Goal: Information Seeking & Learning: Compare options

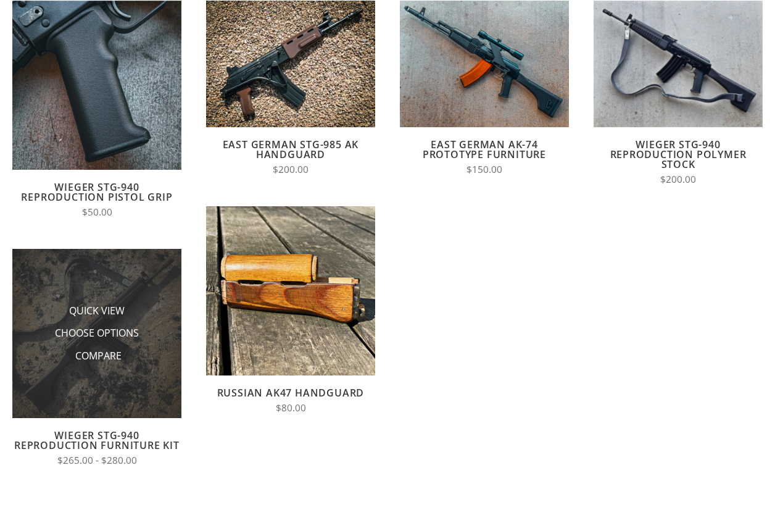
scroll to position [188, 0]
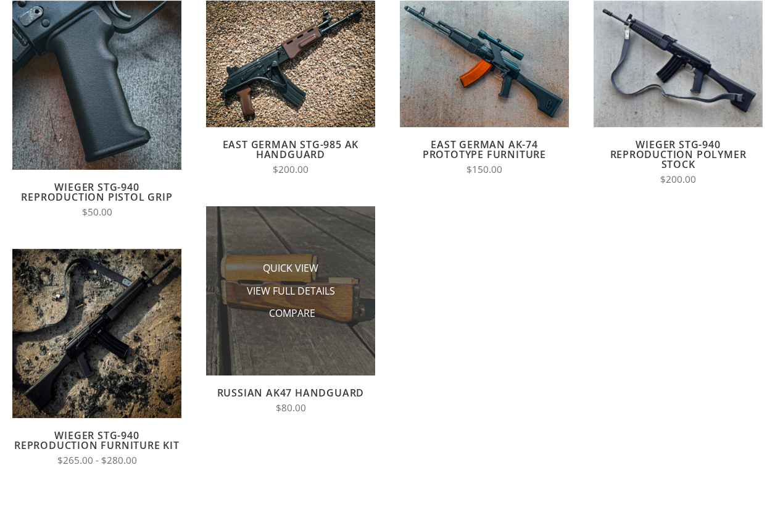
click at [291, 278] on li "Quick View" at bounding box center [290, 268] width 123 height 23
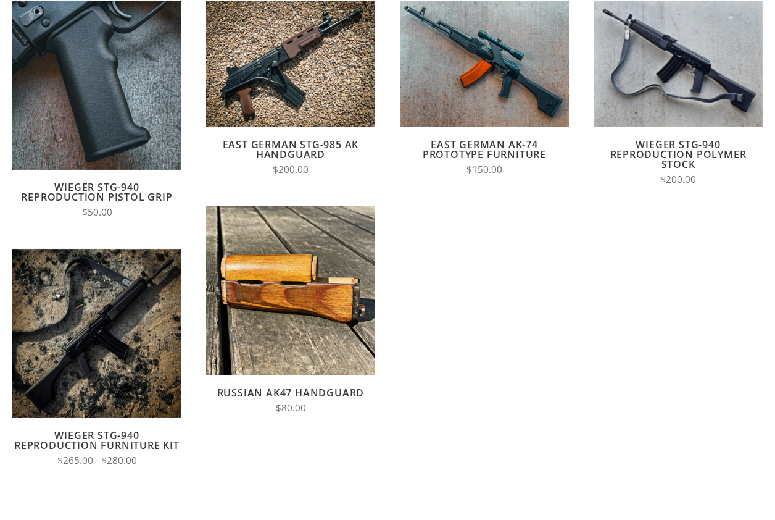
click at [293, 389] on link "Russian AK47 Handguard" at bounding box center [291, 393] width 148 height 14
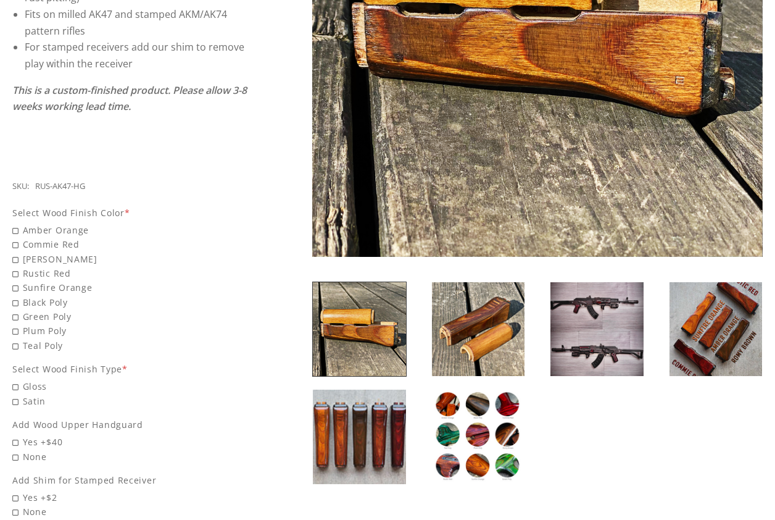
scroll to position [378, 0]
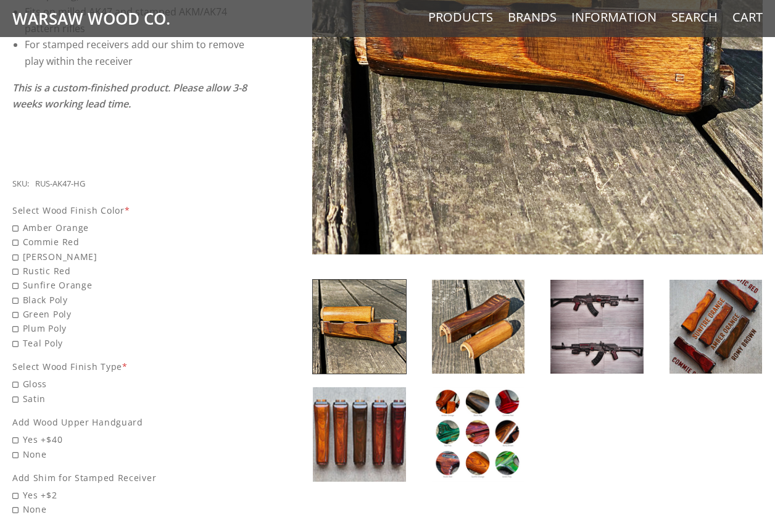
click at [717, 326] on img at bounding box center [716, 327] width 93 height 94
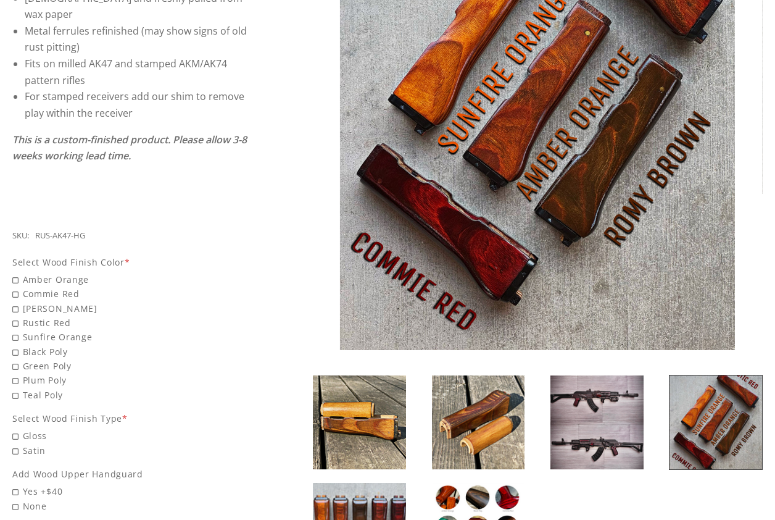
scroll to position [328, 0]
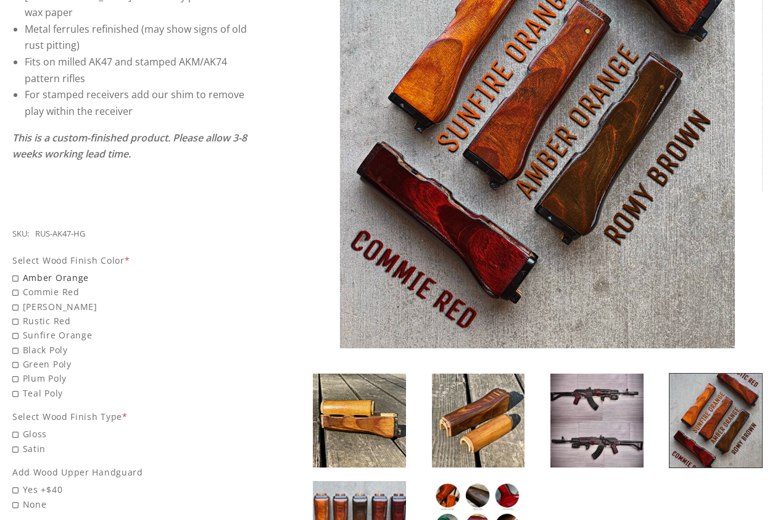
click at [14, 270] on span "Amber Orange" at bounding box center [129, 277] width 235 height 14
click at [14, 270] on input "Amber Orange" at bounding box center [98, 270] width 173 height 1
radio input "true"
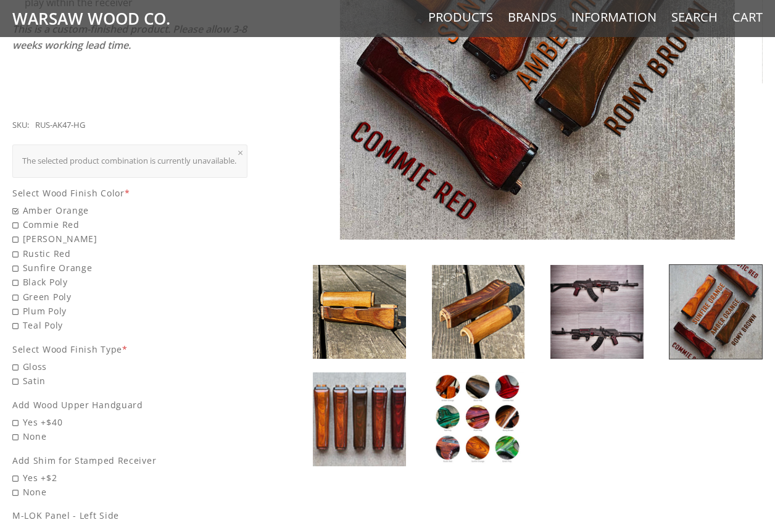
scroll to position [441, 0]
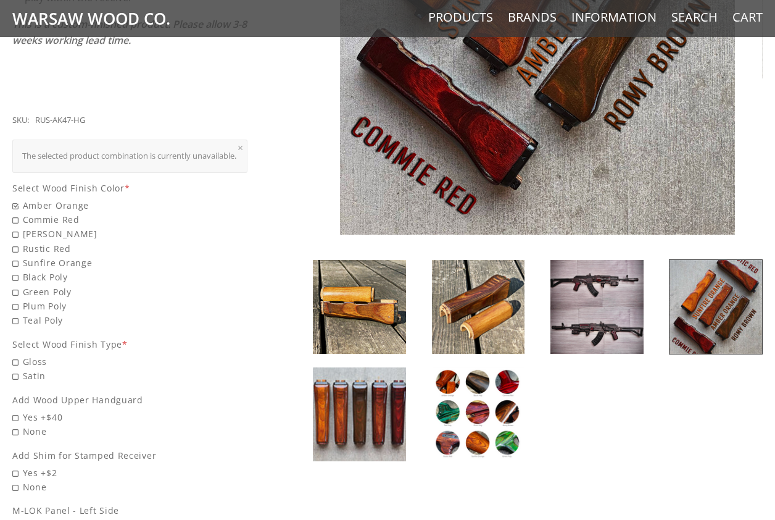
click at [373, 426] on img at bounding box center [359, 414] width 93 height 94
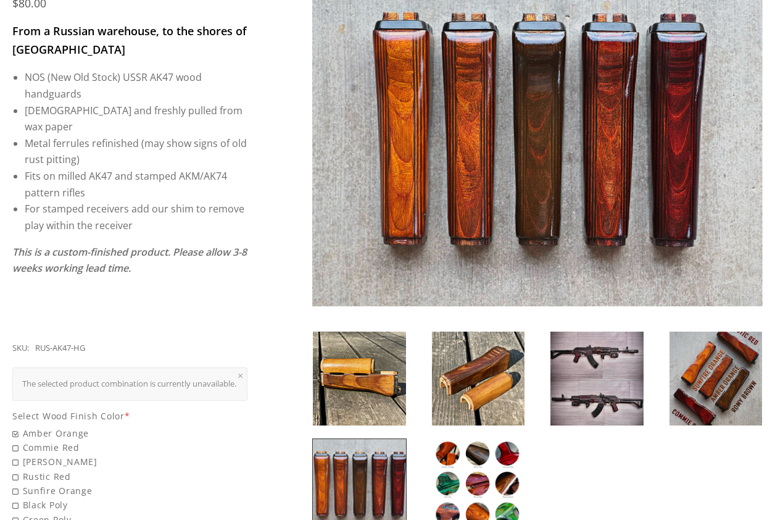
scroll to position [227, 0]
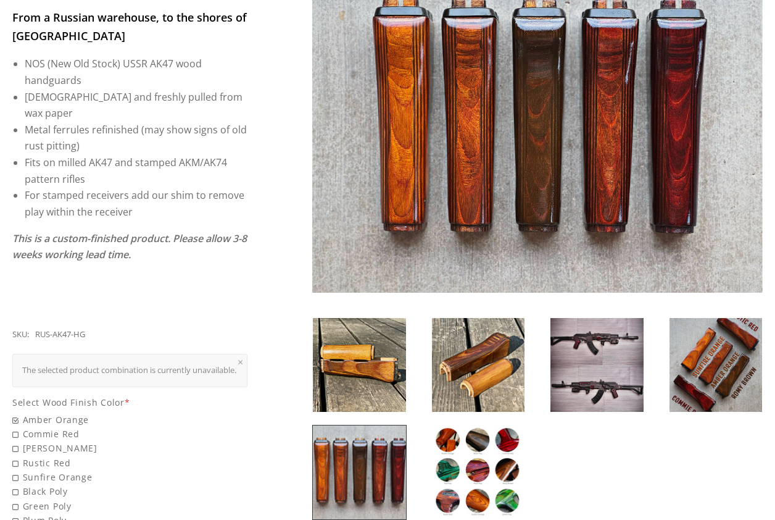
click at [458, 434] on img at bounding box center [478, 472] width 93 height 94
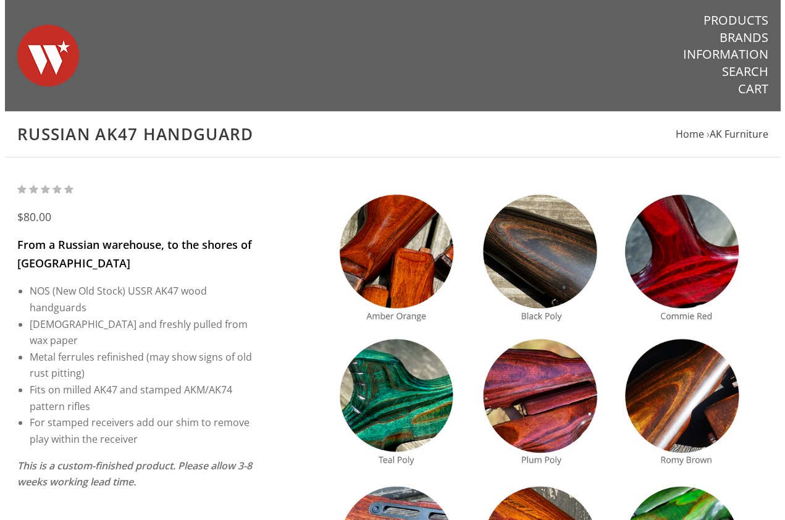
scroll to position [0, 0]
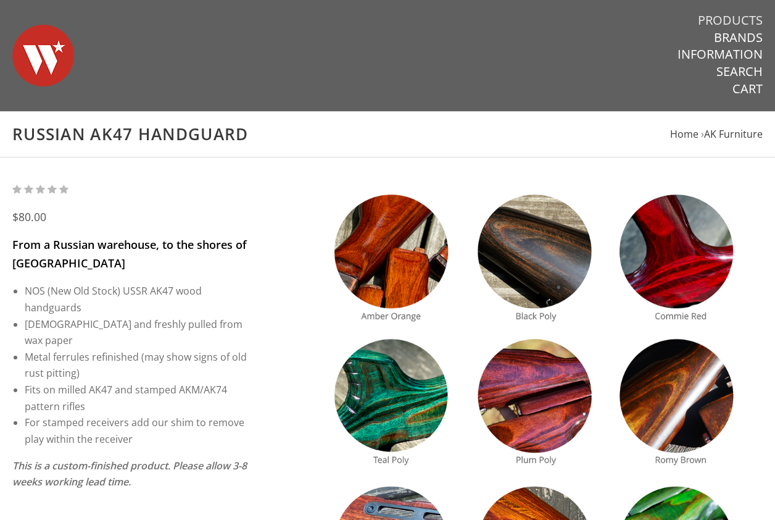
click at [728, 22] on link "Products" at bounding box center [730, 20] width 65 height 16
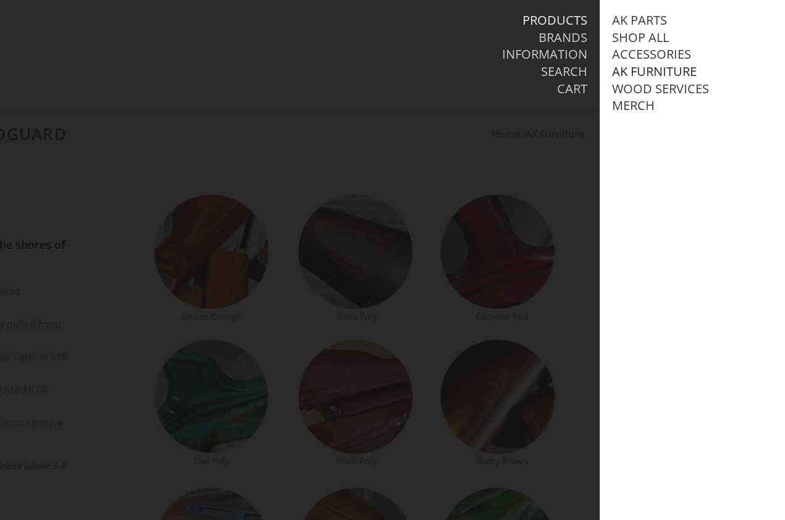
click at [645, 71] on link "AK Furniture" at bounding box center [654, 72] width 85 height 16
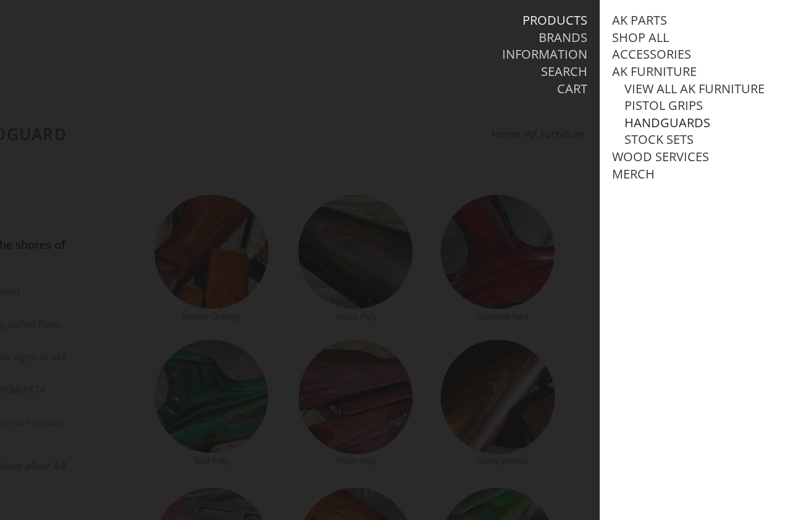
click at [649, 131] on link "Handguards" at bounding box center [667, 123] width 86 height 16
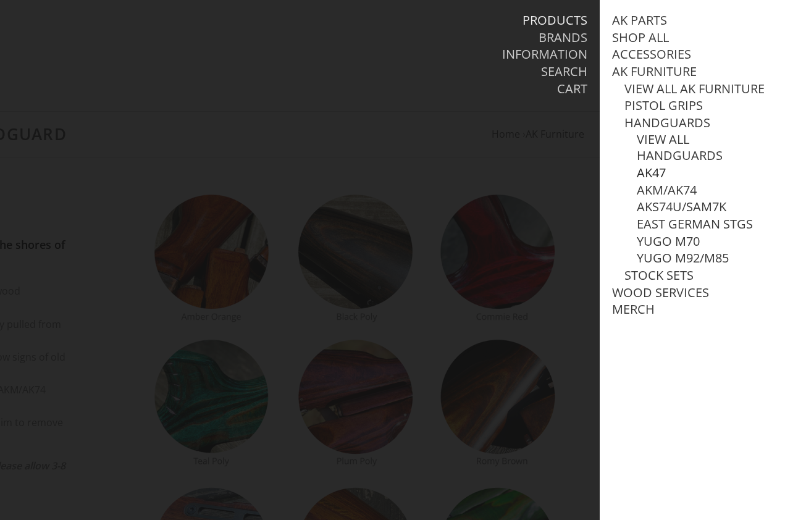
click at [651, 181] on link "AK47" at bounding box center [651, 173] width 29 height 16
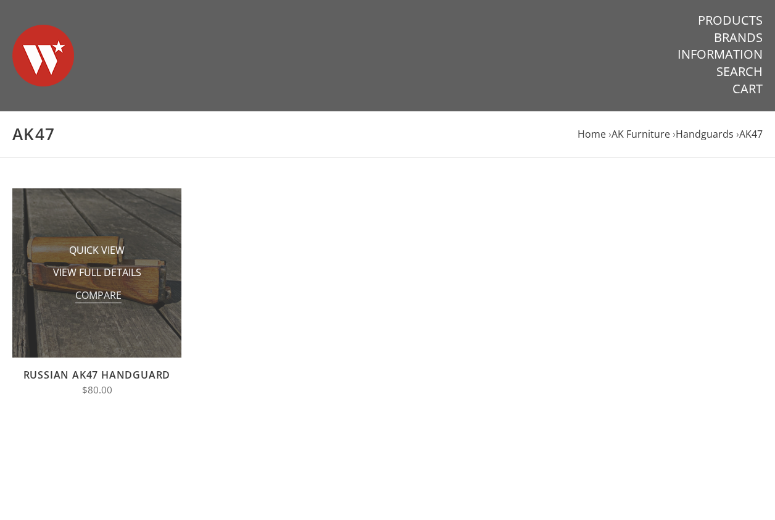
click at [110, 302] on span "Compare" at bounding box center [98, 295] width 46 height 15
click at [73, 299] on input "Compare" at bounding box center [73, 299] width 0 height 0
click at [147, 249] on li "Quick View" at bounding box center [96, 250] width 123 height 23
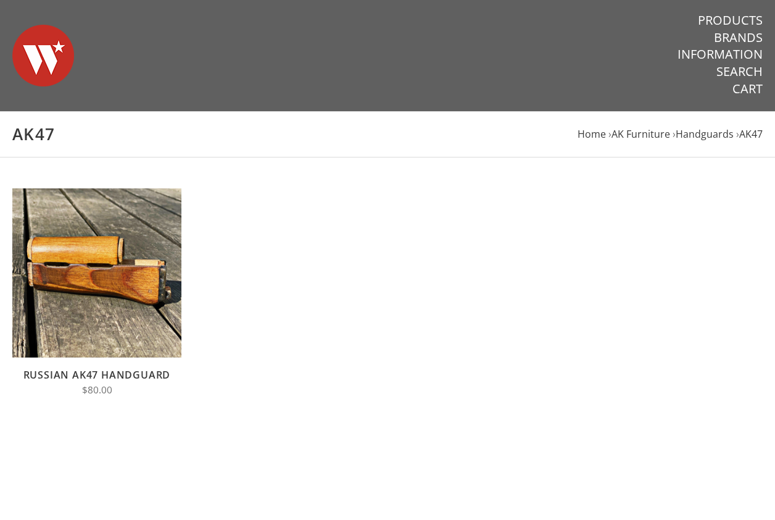
click at [68, 372] on link "Russian AK47 Handguard" at bounding box center [97, 375] width 148 height 14
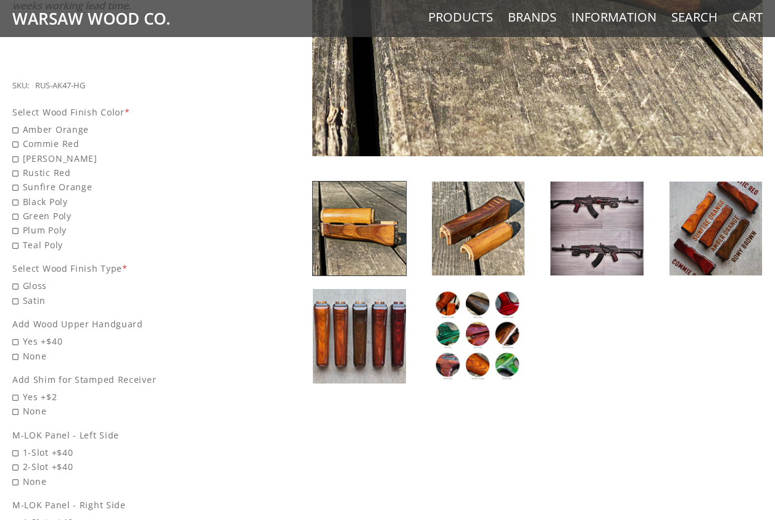
scroll to position [476, 0]
click at [595, 220] on img at bounding box center [597, 229] width 93 height 94
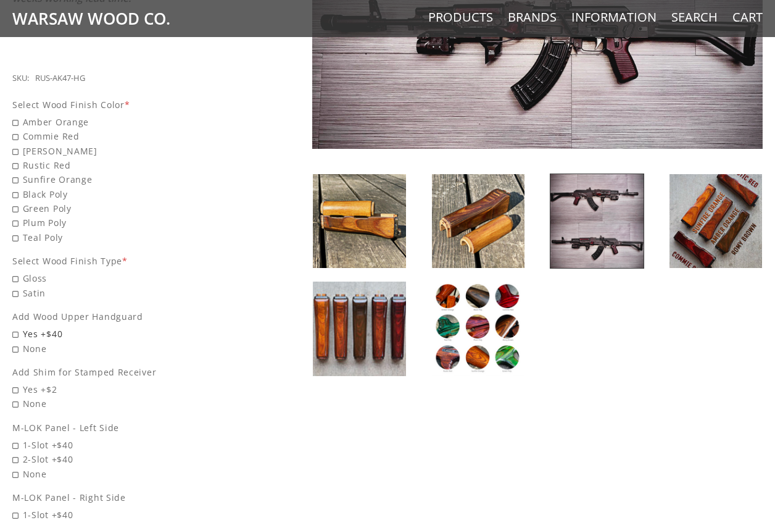
scroll to position [477, 0]
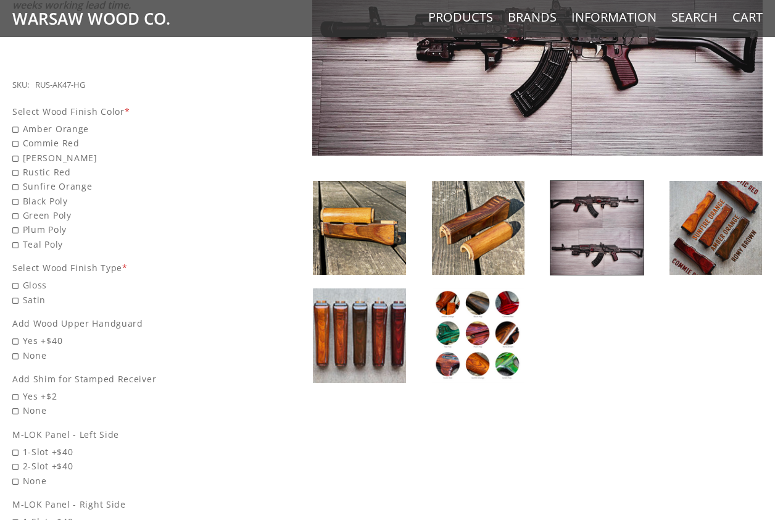
click at [724, 225] on img at bounding box center [716, 228] width 93 height 94
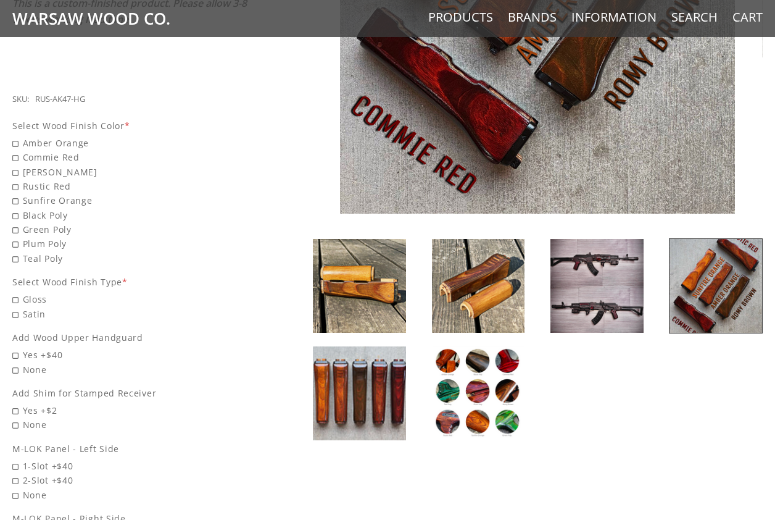
scroll to position [462, 0]
click at [457, 379] on img at bounding box center [478, 394] width 93 height 94
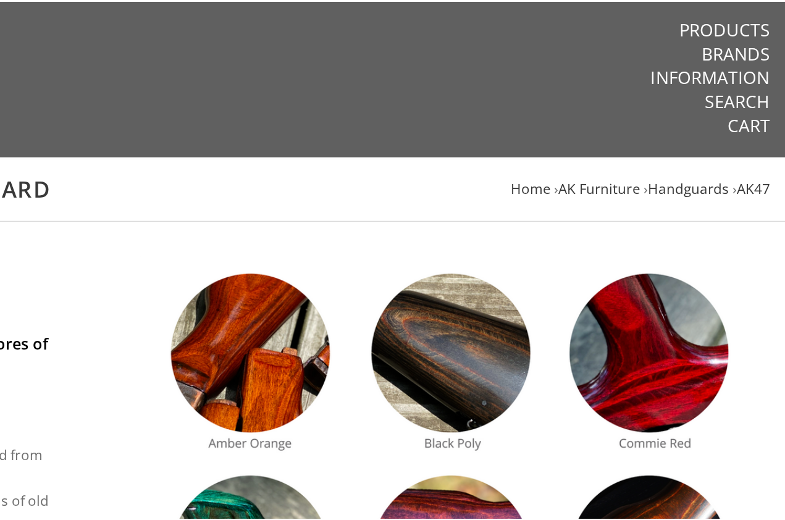
scroll to position [0, 0]
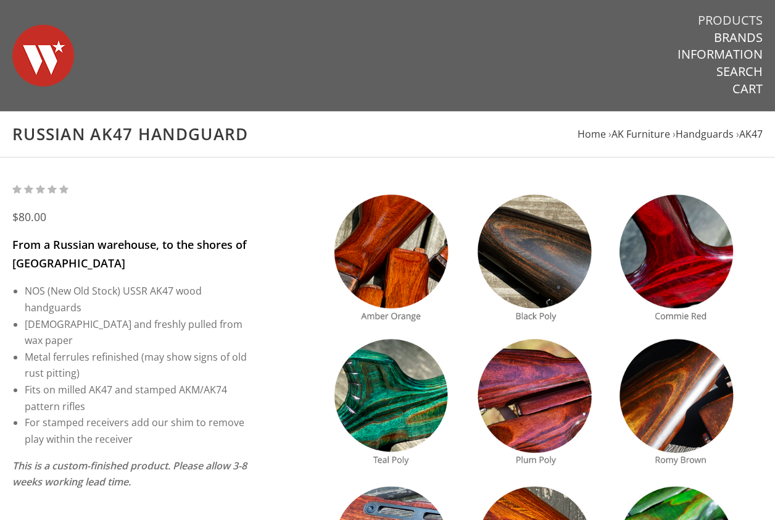
click at [727, 17] on link "Products" at bounding box center [730, 20] width 65 height 16
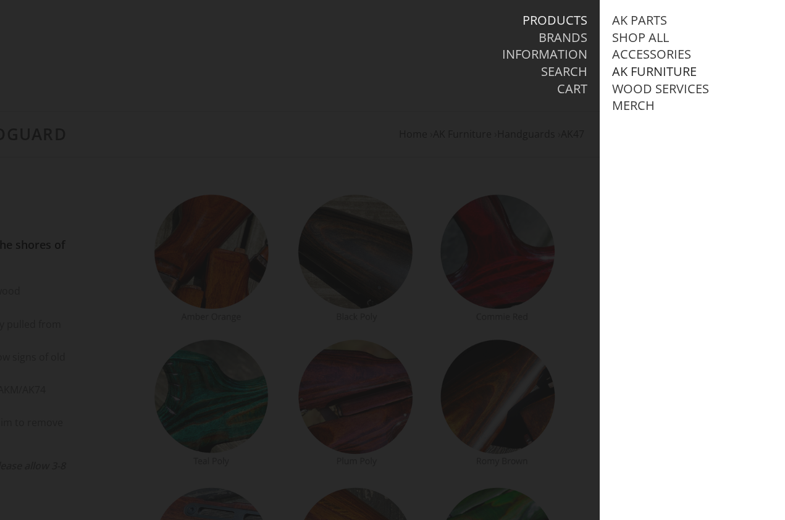
click at [650, 70] on link "AK Furniture" at bounding box center [654, 72] width 85 height 16
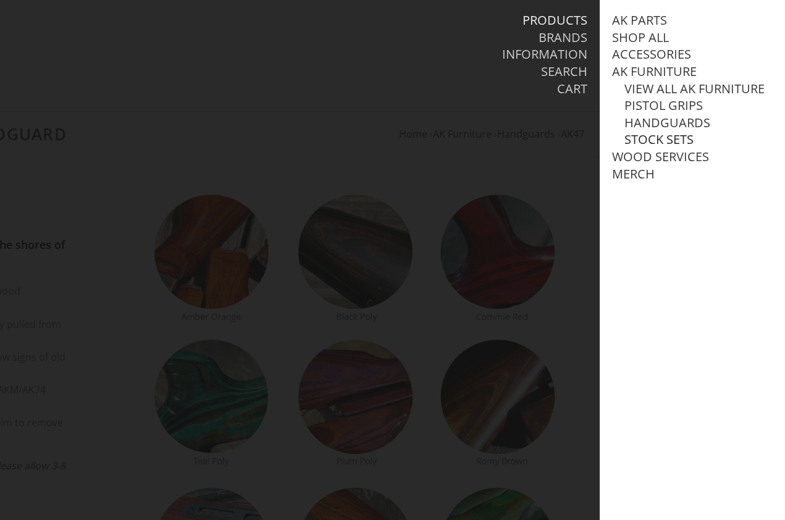
click at [649, 148] on link "Stock Sets" at bounding box center [658, 140] width 69 height 16
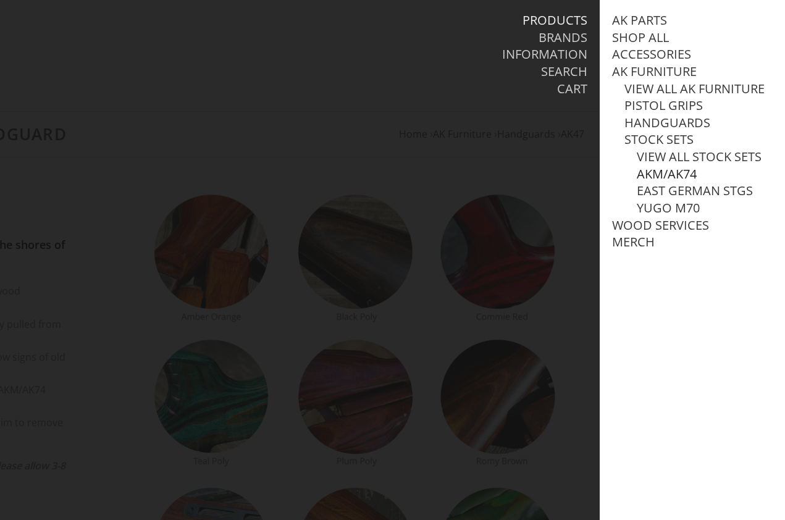
click at [655, 182] on link "AKM/AK74" at bounding box center [667, 174] width 60 height 16
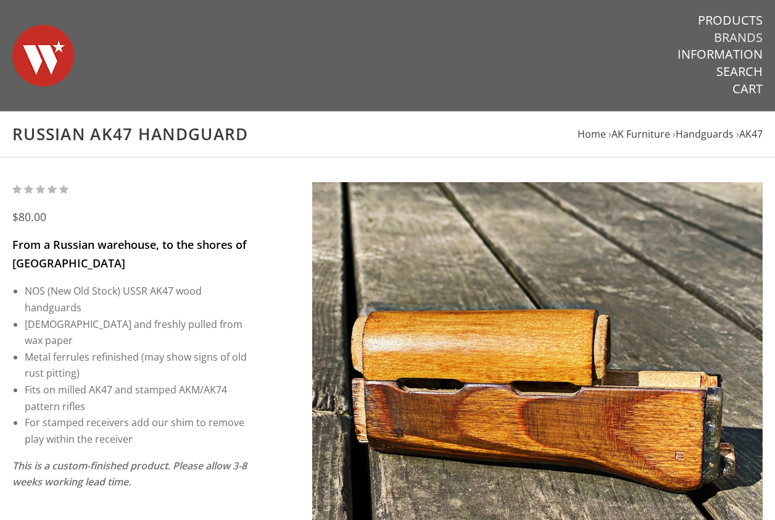
click at [722, 33] on link "Brands" at bounding box center [738, 38] width 49 height 16
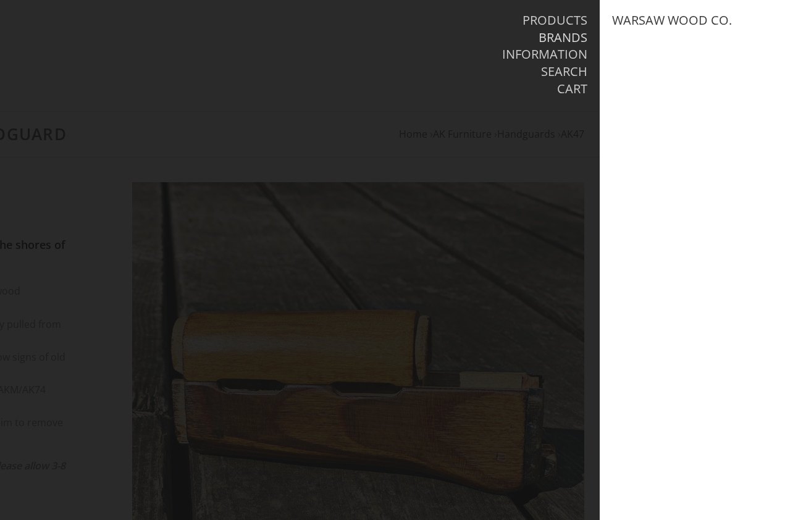
click at [547, 37] on link "Brands" at bounding box center [562, 38] width 49 height 16
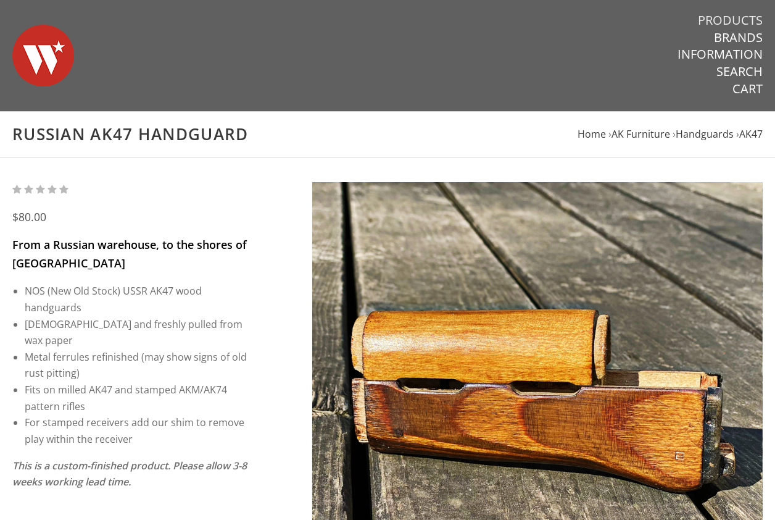
click at [724, 15] on link "Products" at bounding box center [730, 20] width 65 height 16
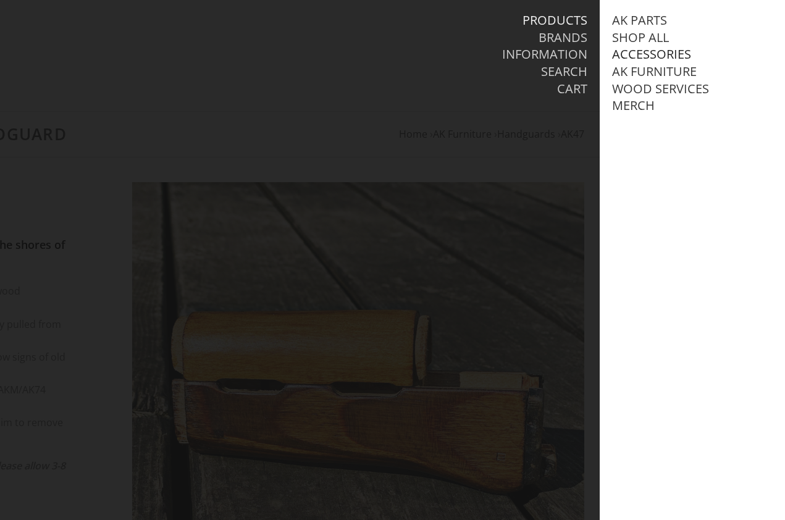
click at [654, 53] on link "Accessories" at bounding box center [651, 54] width 79 height 16
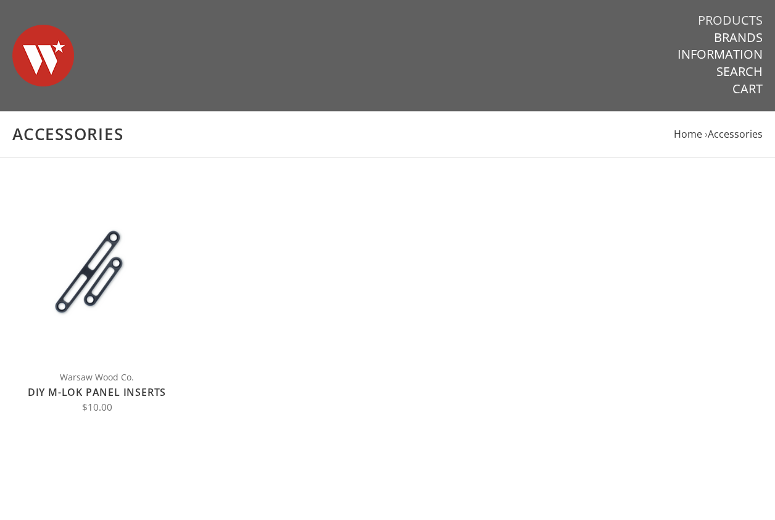
click at [730, 17] on link "Products" at bounding box center [730, 20] width 65 height 16
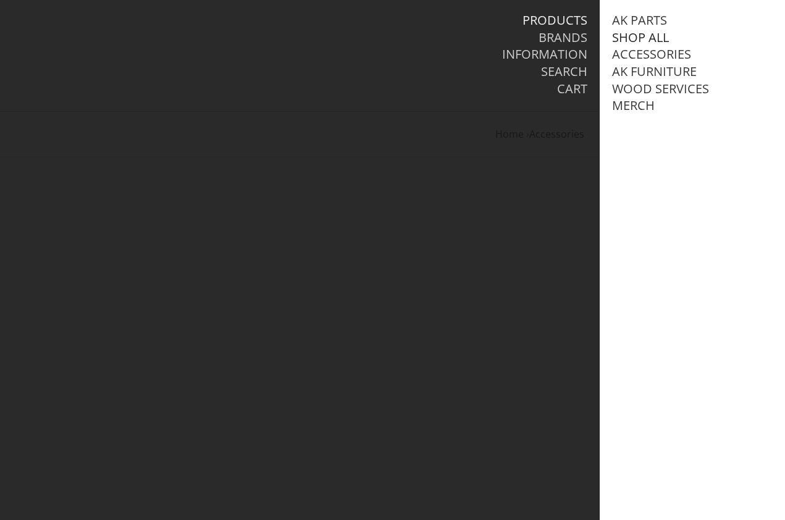
click at [660, 38] on link "Shop All" at bounding box center [640, 38] width 57 height 16
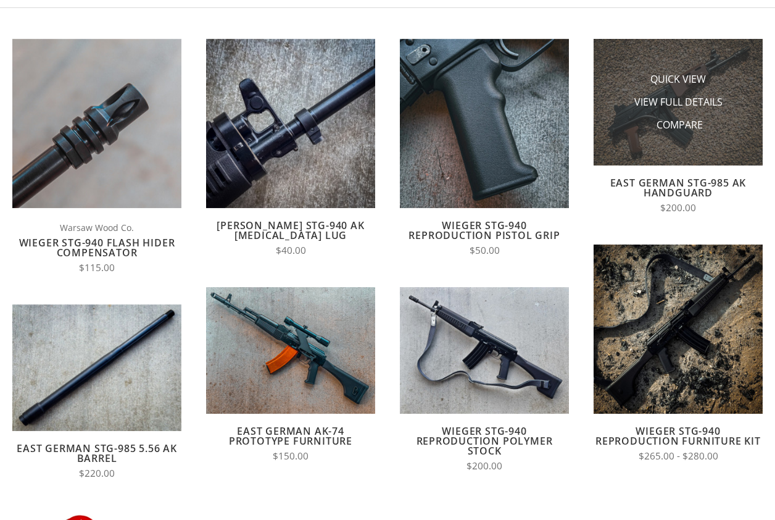
scroll to position [150, 0]
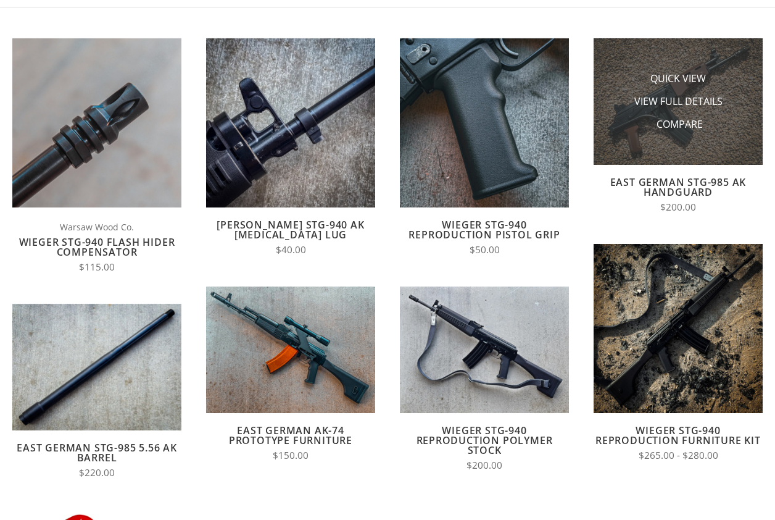
click at [649, 144] on img at bounding box center [678, 101] width 169 height 127
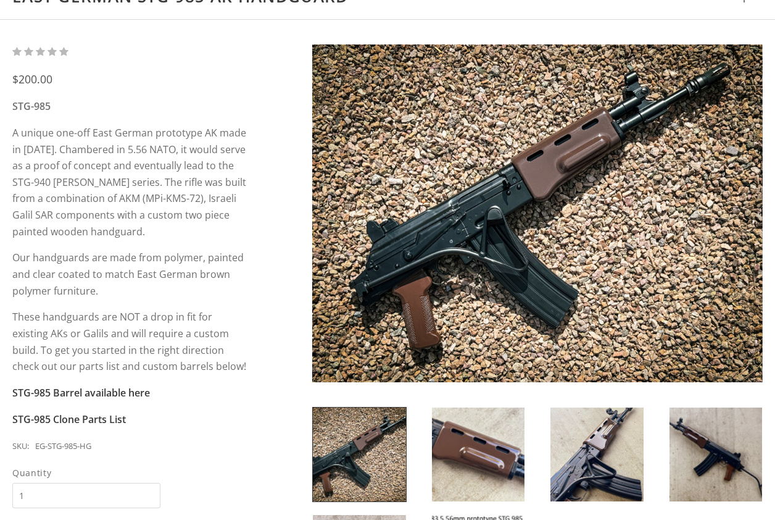
scroll to position [140, 0]
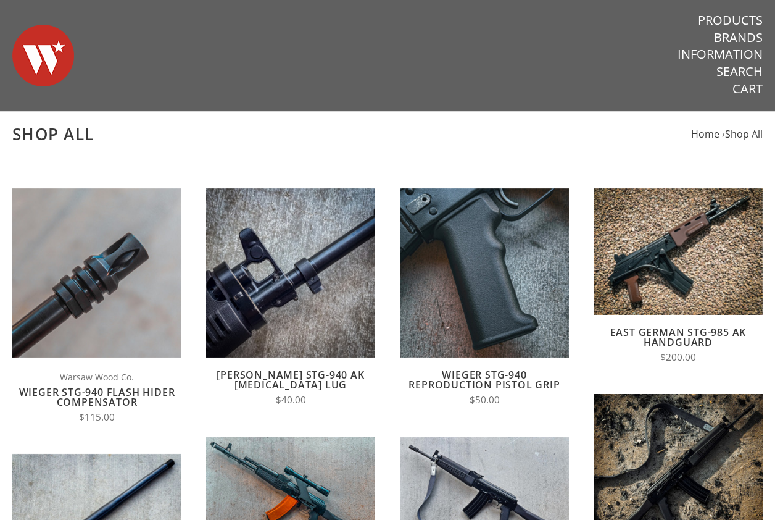
scroll to position [9, 0]
